Goal: Task Accomplishment & Management: Complete application form

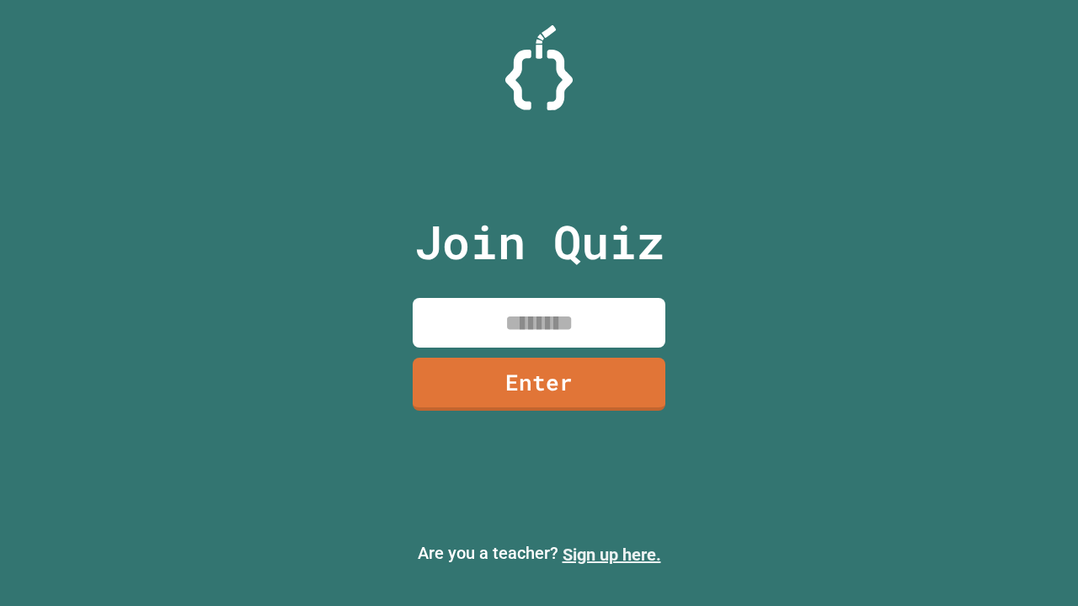
click at [611, 555] on link "Sign up here." at bounding box center [612, 555] width 99 height 20
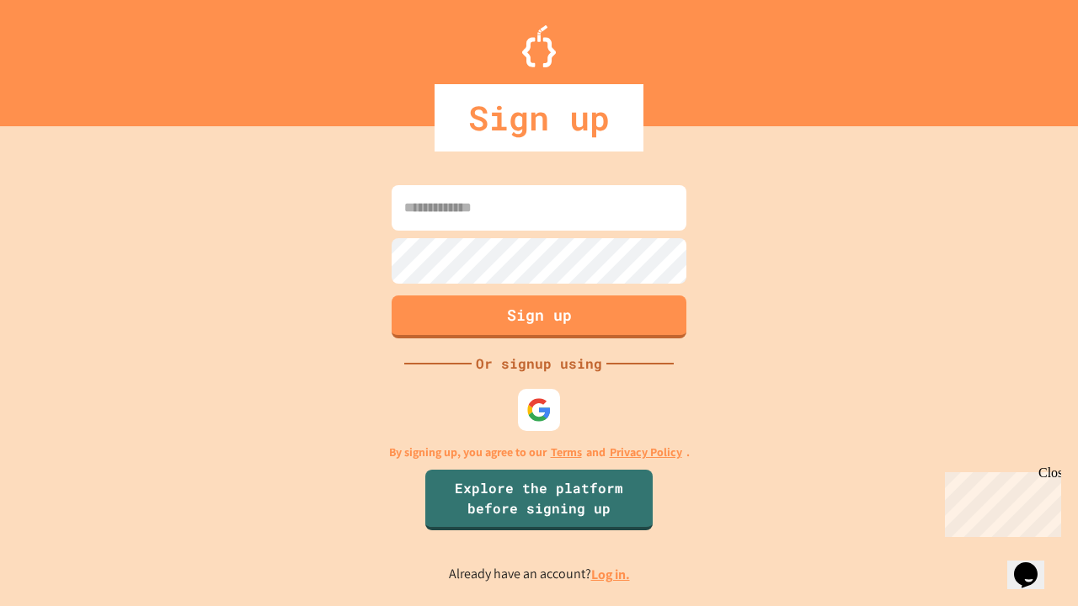
click at [611, 574] on link "Log in." at bounding box center [610, 575] width 39 height 18
